Goal: Check status: Check status

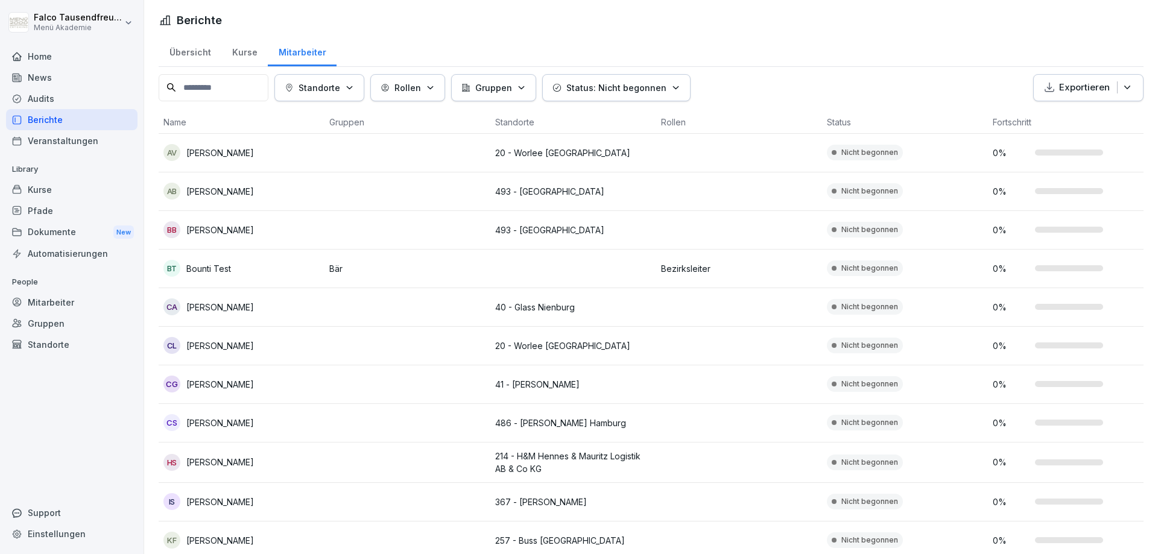
scroll to position [194, 0]
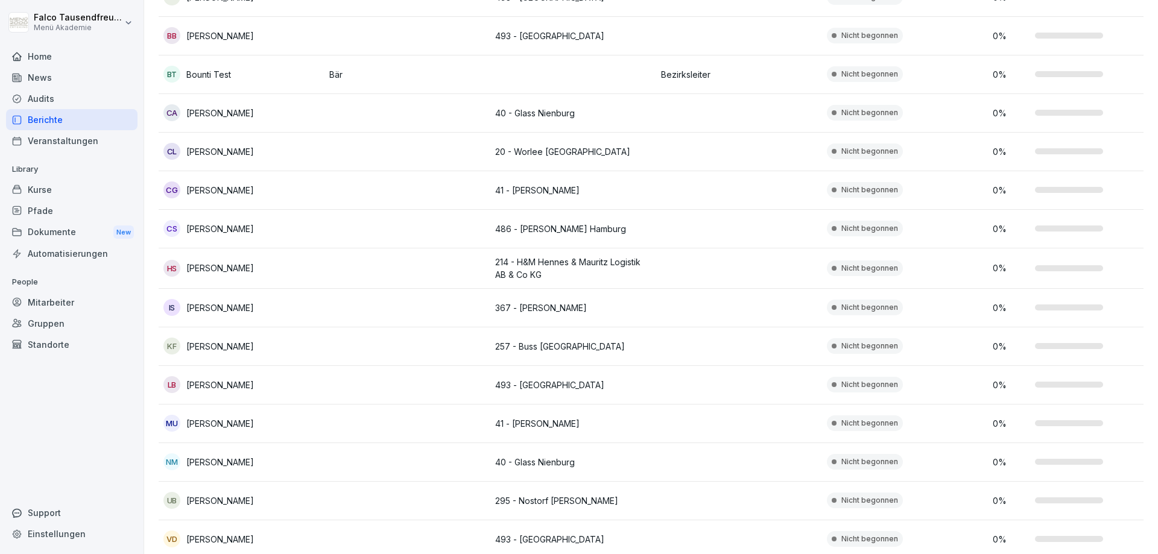
click at [62, 123] on div "Berichte" at bounding box center [72, 119] width 132 height 21
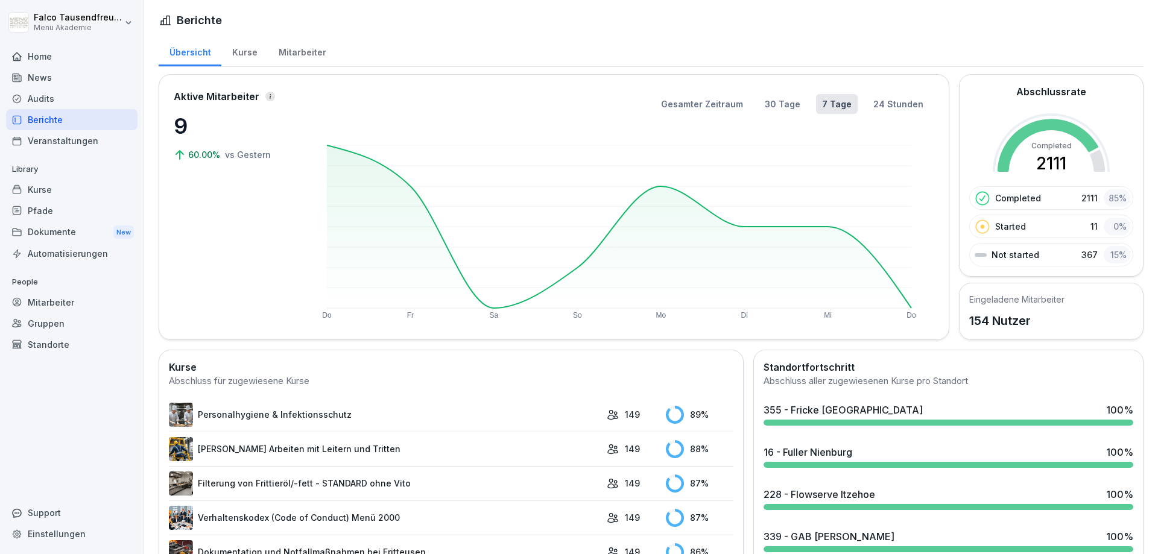
click at [33, 46] on div "Home" at bounding box center [72, 56] width 132 height 21
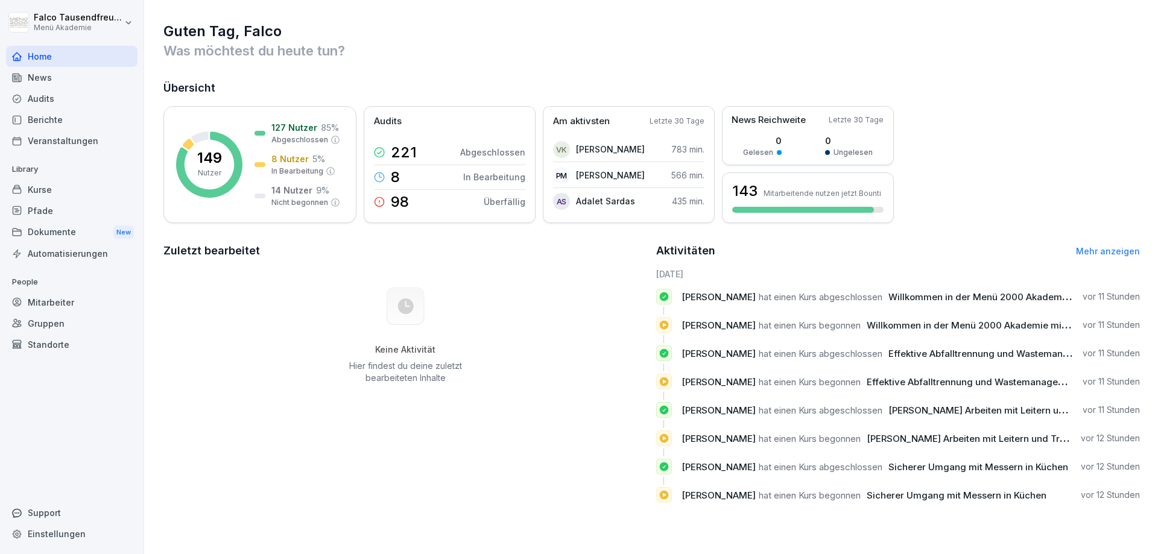
click at [55, 124] on div "Berichte" at bounding box center [72, 119] width 132 height 21
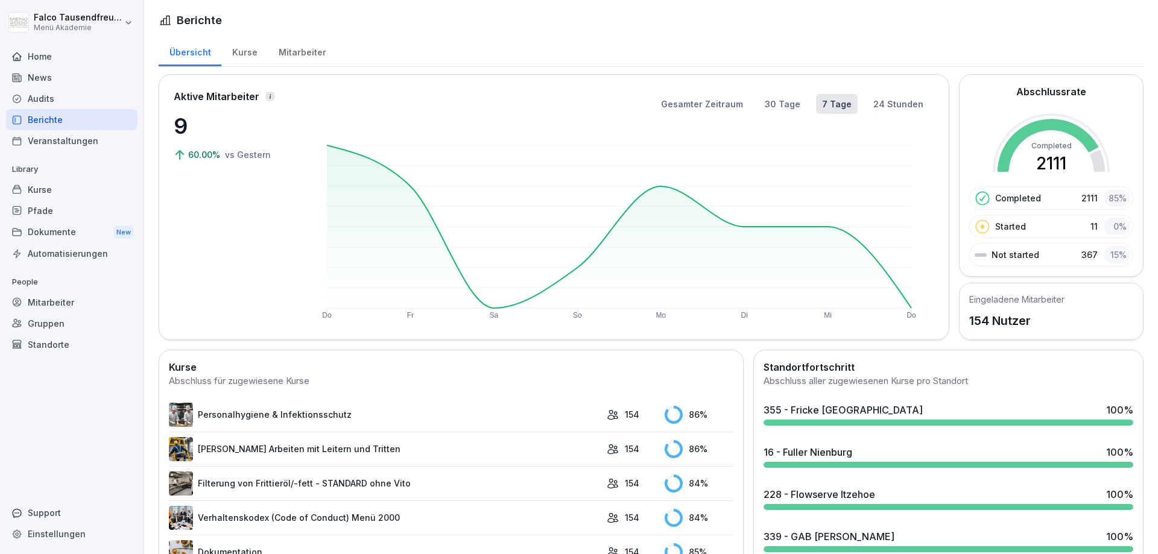
click at [296, 51] on div "Mitarbeiter" at bounding box center [302, 51] width 69 height 31
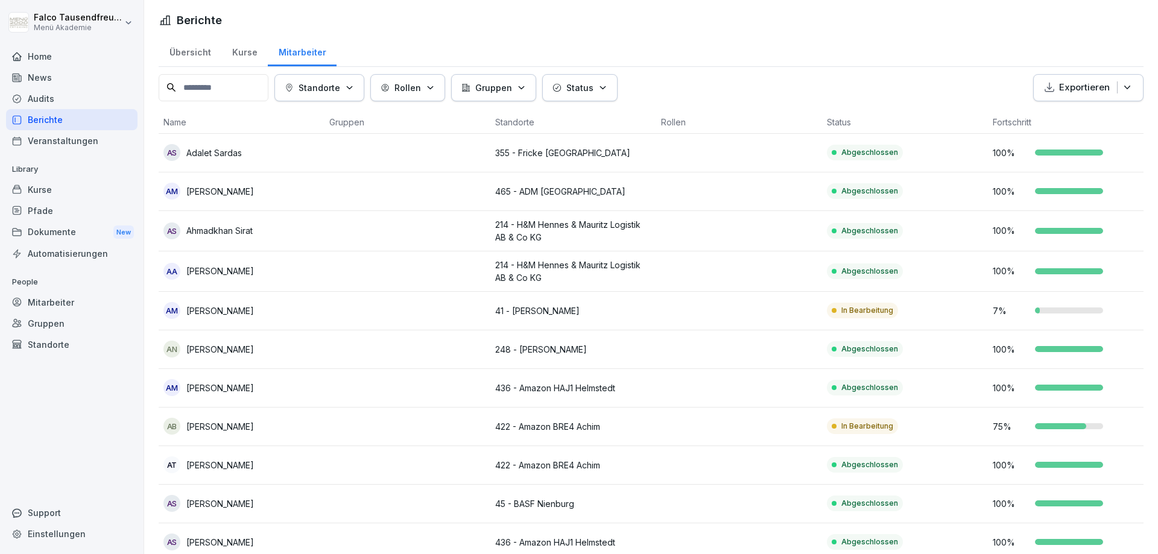
click at [577, 84] on p "Status" at bounding box center [579, 87] width 27 height 13
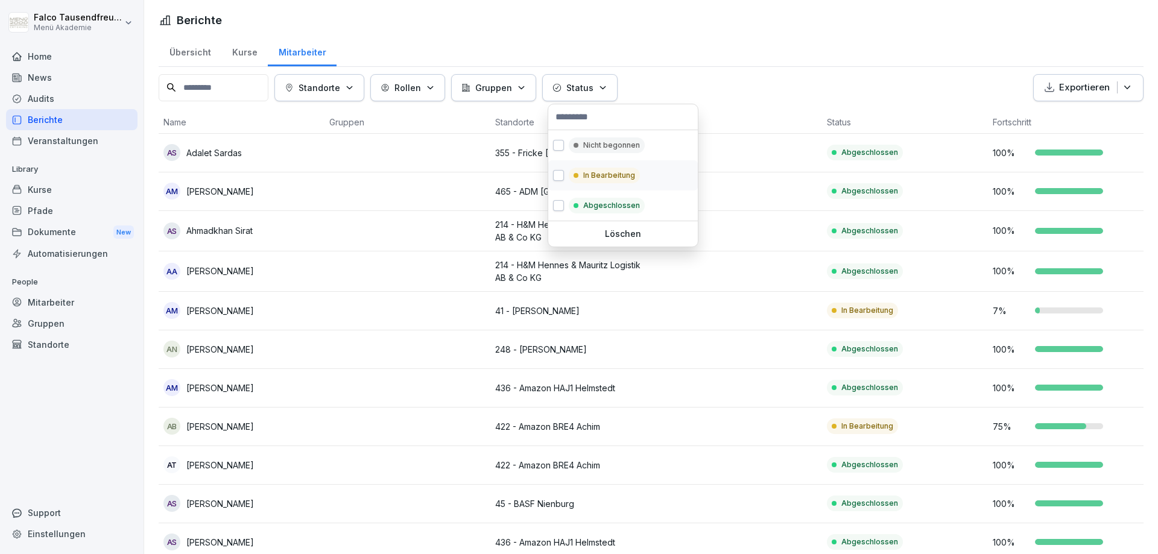
click at [577, 171] on div "In Bearbeitung" at bounding box center [604, 176] width 71 height 16
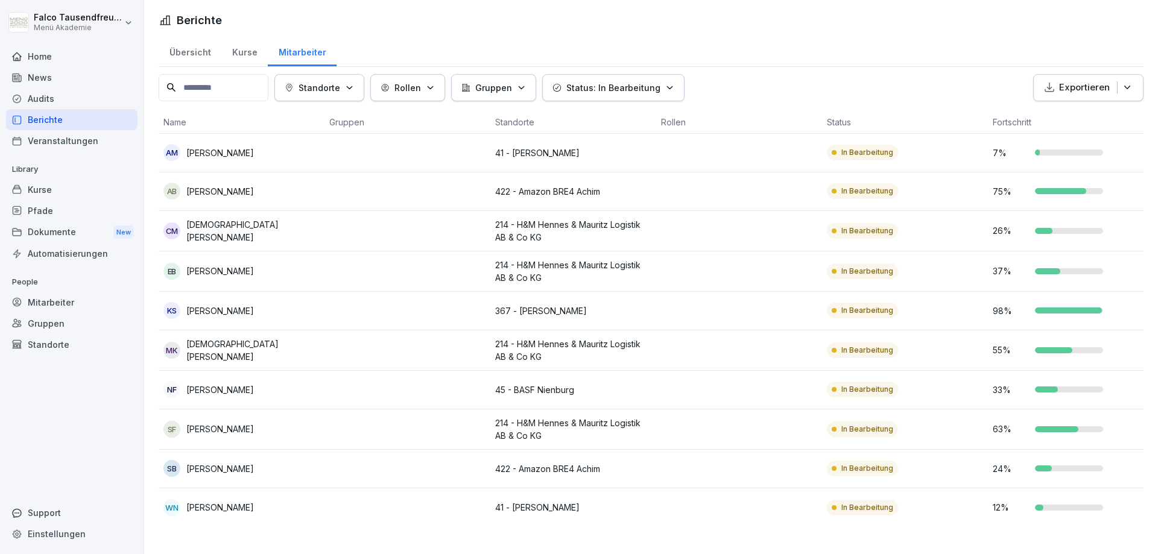
click at [733, 98] on html "[PERSON_NAME] Menü Akademie Home News Audits Berichte Veranstaltungen Library K…" at bounding box center [579, 277] width 1158 height 554
click at [905, 57] on html "[PERSON_NAME] Menü Akademie Home News Audits Berichte Veranstaltungen Library K…" at bounding box center [579, 277] width 1158 height 554
